Goal: Contribute content: Add original content to the website for others to see

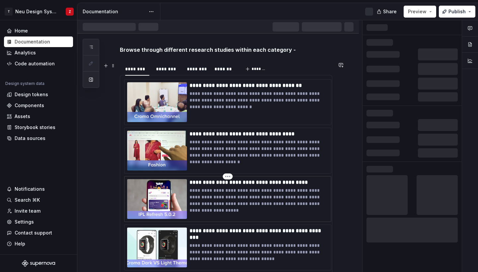
scroll to position [9, 0]
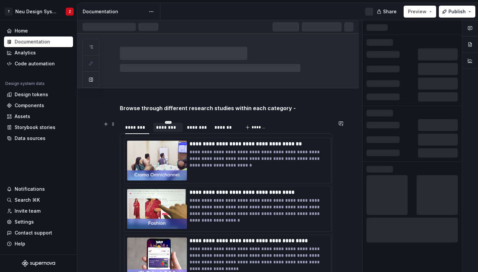
click at [173, 128] on div "********" at bounding box center [168, 127] width 24 height 7
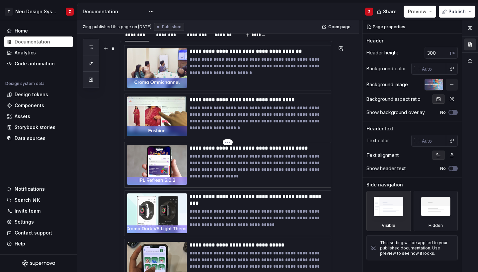
scroll to position [148, 0]
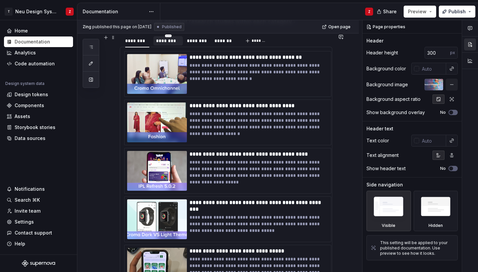
click at [175, 42] on div "********" at bounding box center [168, 41] width 24 height 7
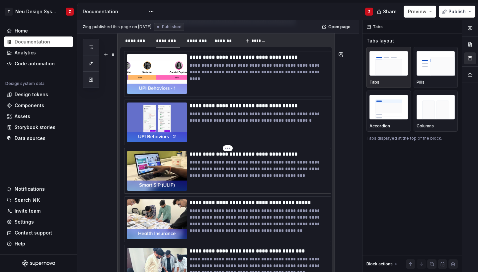
scroll to position [215, 0]
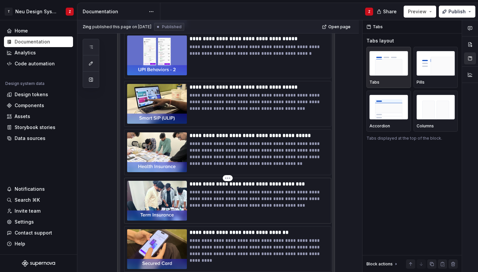
click at [172, 211] on img at bounding box center [157, 201] width 60 height 40
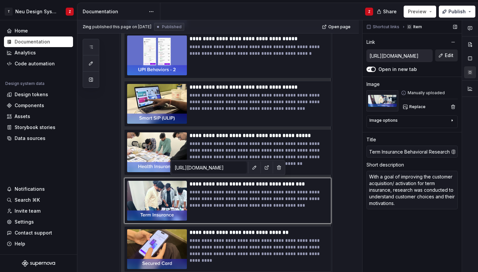
click at [443, 55] on button "Edit" at bounding box center [446, 55] width 23 height 12
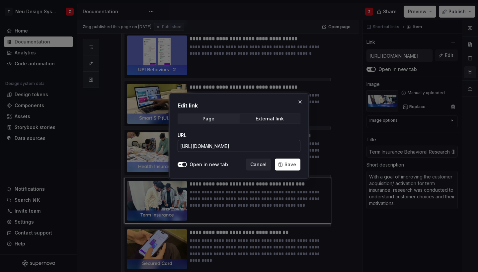
click at [278, 147] on input "[URL][DOMAIN_NAME]" at bounding box center [239, 146] width 123 height 12
click at [301, 101] on button "button" at bounding box center [300, 101] width 9 height 9
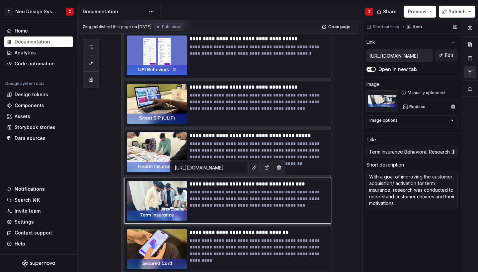
click at [427, 77] on div "Shortcut links Item Link [URL][DOMAIN_NAME] Edit Open in new tab Image Manually…" at bounding box center [412, 146] width 99 height 252
click at [405, 56] on input "[URL][DOMAIN_NAME]" at bounding box center [399, 56] width 65 height 12
click at [440, 56] on button "Edit" at bounding box center [446, 55] width 23 height 12
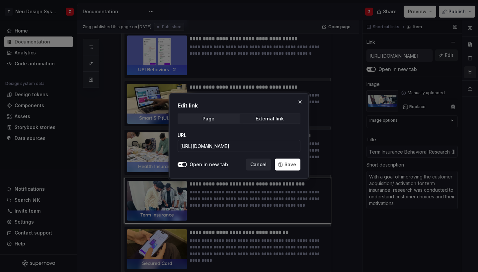
type textarea "*"
click at [233, 146] on input "[URL][DOMAIN_NAME]" at bounding box center [239, 146] width 123 height 12
paste input "p:/g/personal/amruta_j_tatadigital_com/ER2nstmDyIpCuPHWs_MycW8B32RtFsQ4suIMwPvt…"
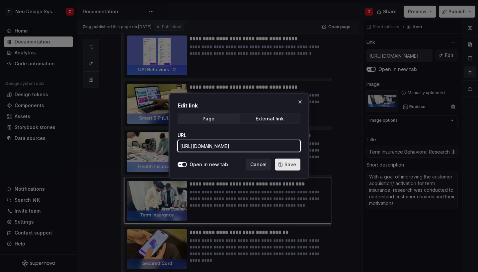
type input "[URL][DOMAIN_NAME]"
click at [288, 164] on span "Save" at bounding box center [291, 164] width 12 height 7
type textarea "*"
type input "[URL][DOMAIN_NAME]"
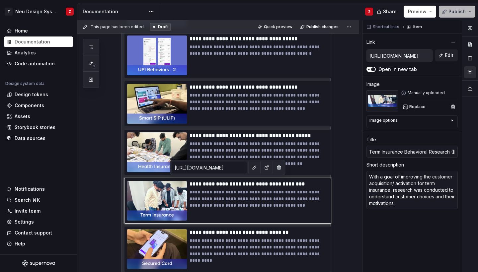
click at [460, 11] on span "Publish" at bounding box center [457, 11] width 17 height 7
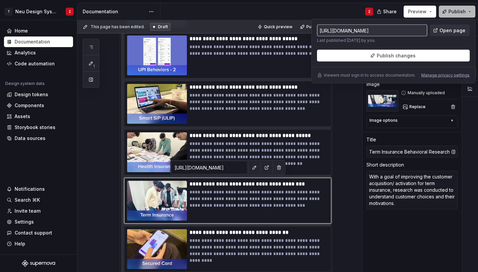
type textarea "*"
type input "[URL][DOMAIN_NAME]"
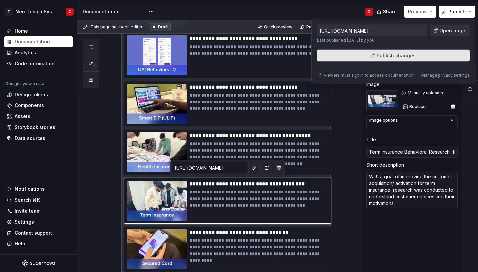
click at [394, 57] on span "Publish changes" at bounding box center [396, 55] width 39 height 7
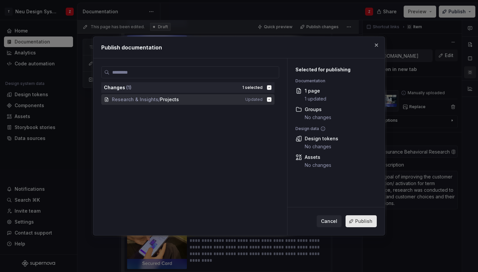
click at [369, 222] on span "Publish" at bounding box center [363, 221] width 17 height 7
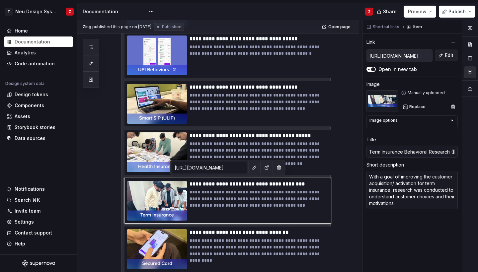
type textarea "*"
